Goal: Task Accomplishment & Management: Manage account settings

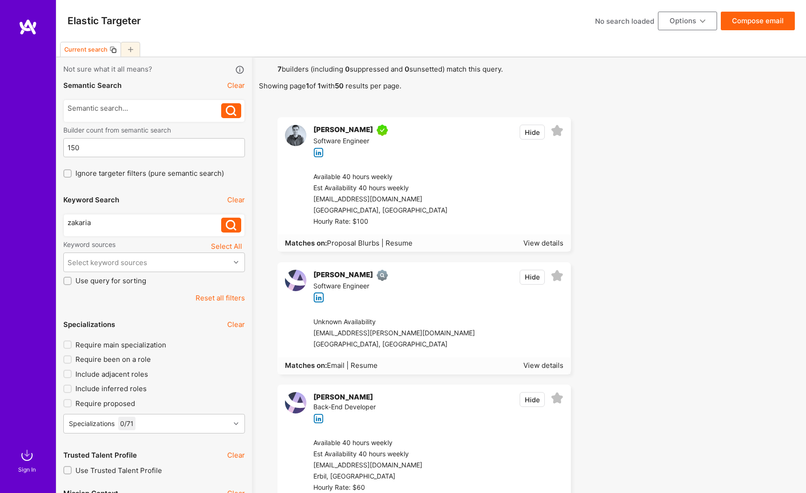
click at [24, 75] on div at bounding box center [28, 233] width 56 height 428
click at [222, 34] on div "Elastic Targeter No search loaded Options Compose email" at bounding box center [430, 21] width 749 height 42
click at [257, 46] on div "Current search" at bounding box center [430, 49] width 749 height 15
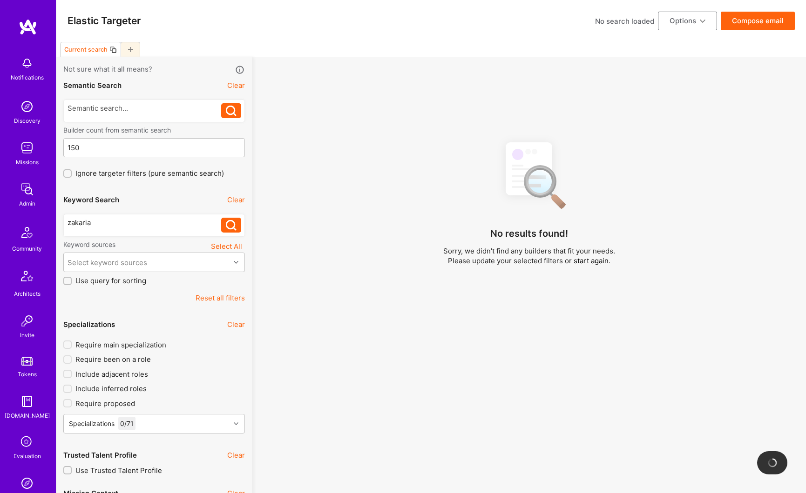
drag, startPoint x: 0, startPoint y: 0, endPoint x: 221, endPoint y: 299, distance: 371.6
click at [221, 299] on button "Reset all filters" at bounding box center [219, 298] width 49 height 10
click at [23, 154] on img at bounding box center [27, 148] width 19 height 19
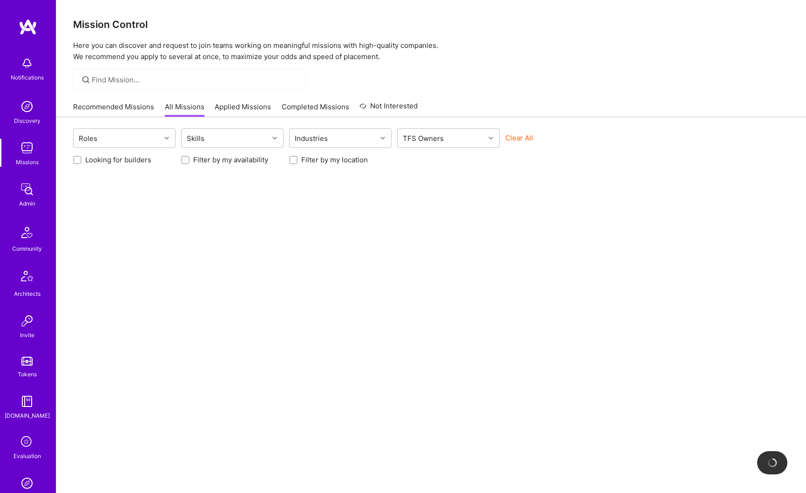
click at [28, 190] on img at bounding box center [27, 189] width 19 height 19
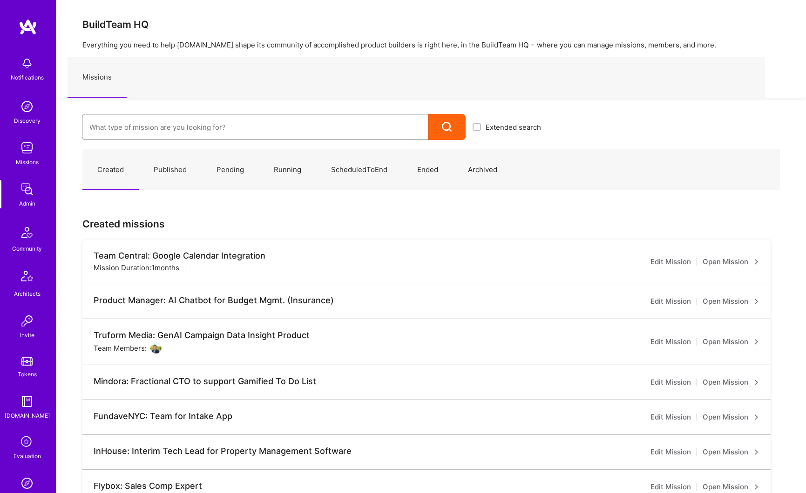
click at [136, 131] on input at bounding box center [254, 127] width 331 height 24
type input "luminai"
click at [118, 156] on link "Luminai: QA Engineer ( Running )" at bounding box center [315, 158] width 466 height 24
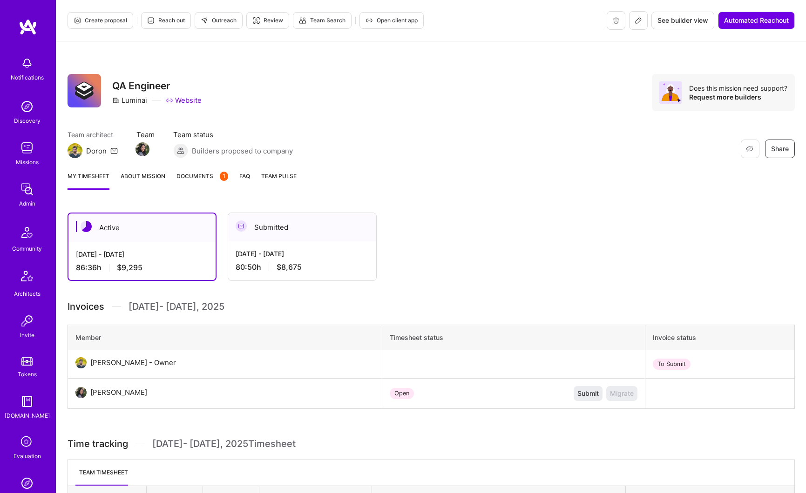
click at [150, 175] on link "About Mission" at bounding box center [143, 180] width 45 height 19
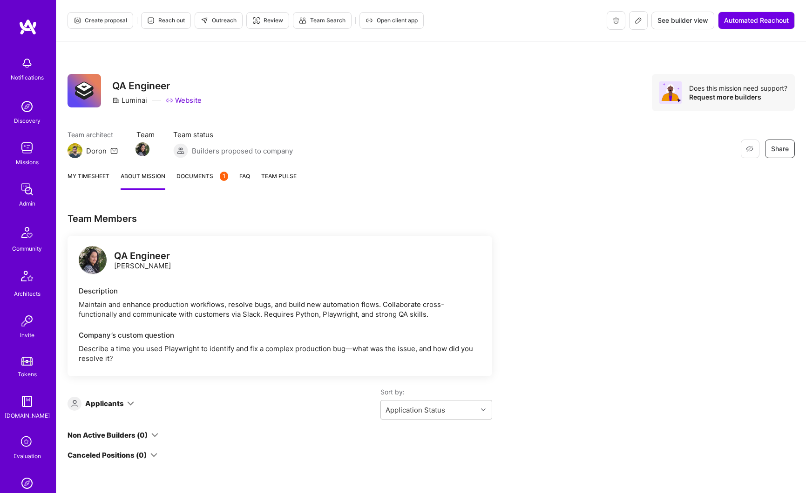
click at [633, 26] on button at bounding box center [638, 20] width 19 height 19
